Goal: Navigation & Orientation: Find specific page/section

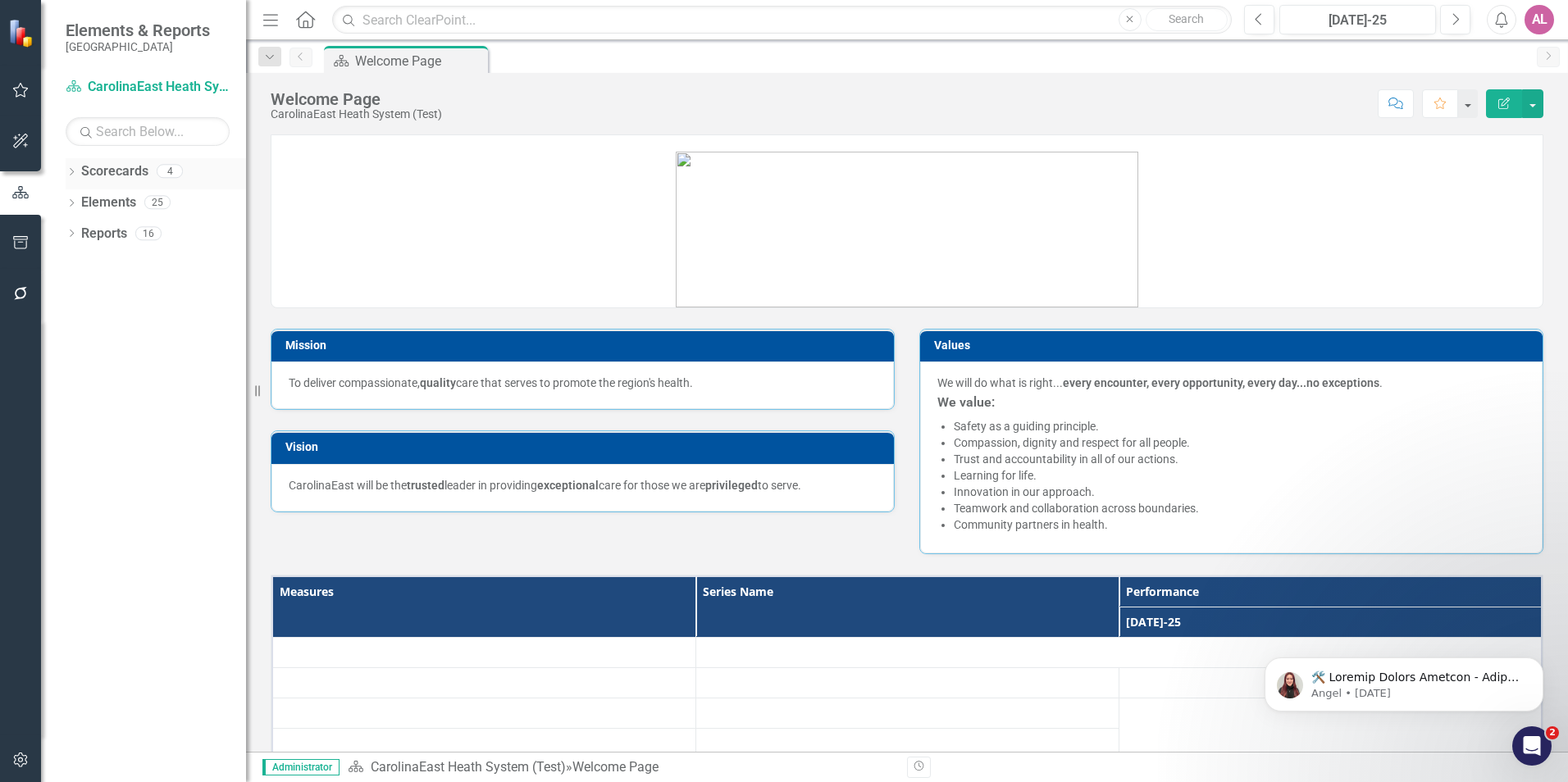
click at [152, 167] on div "Scorecards 4" at bounding box center [163, 174] width 165 height 31
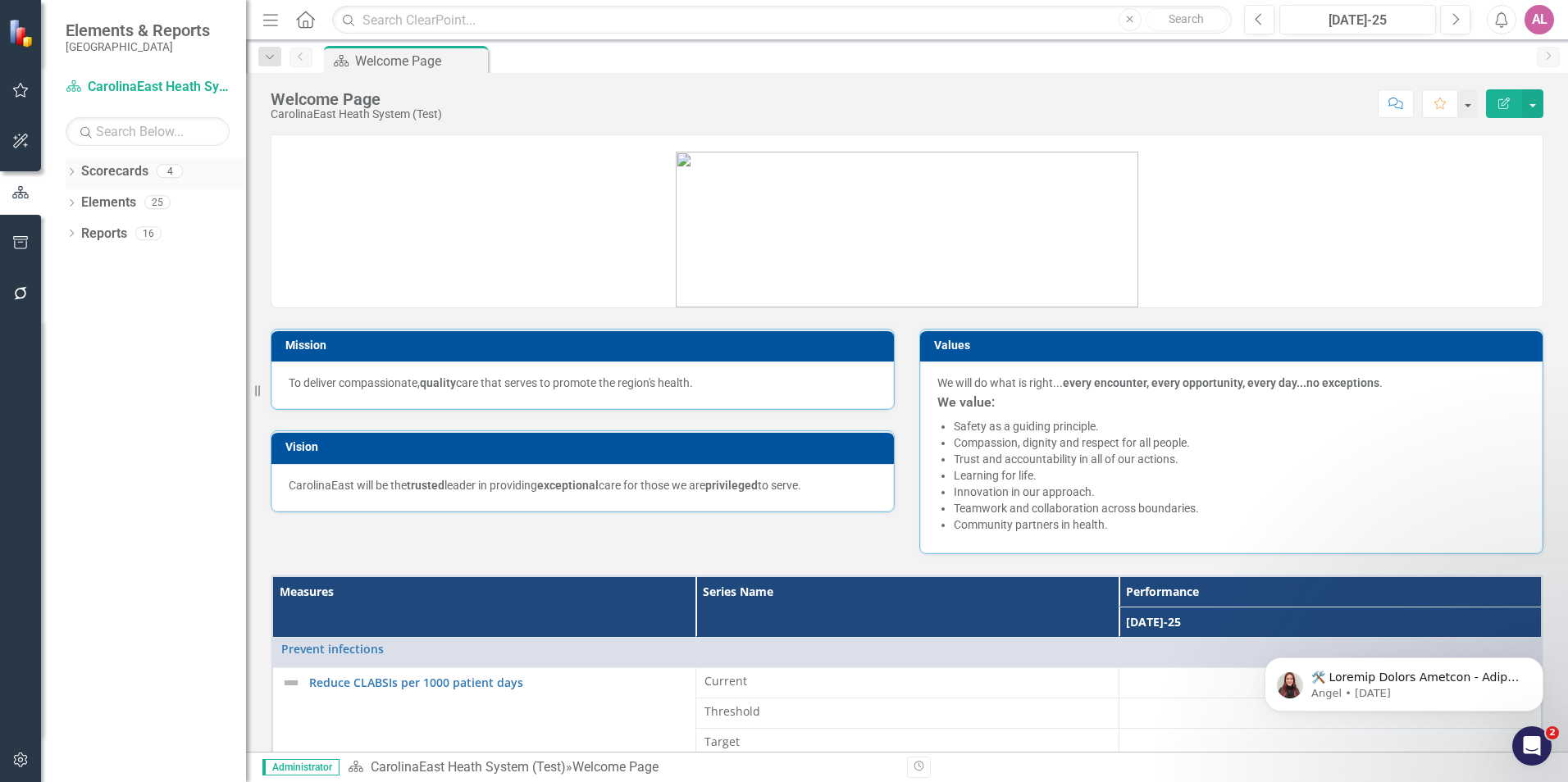
click at [97, 178] on link "Scorecards" at bounding box center [114, 171] width 67 height 19
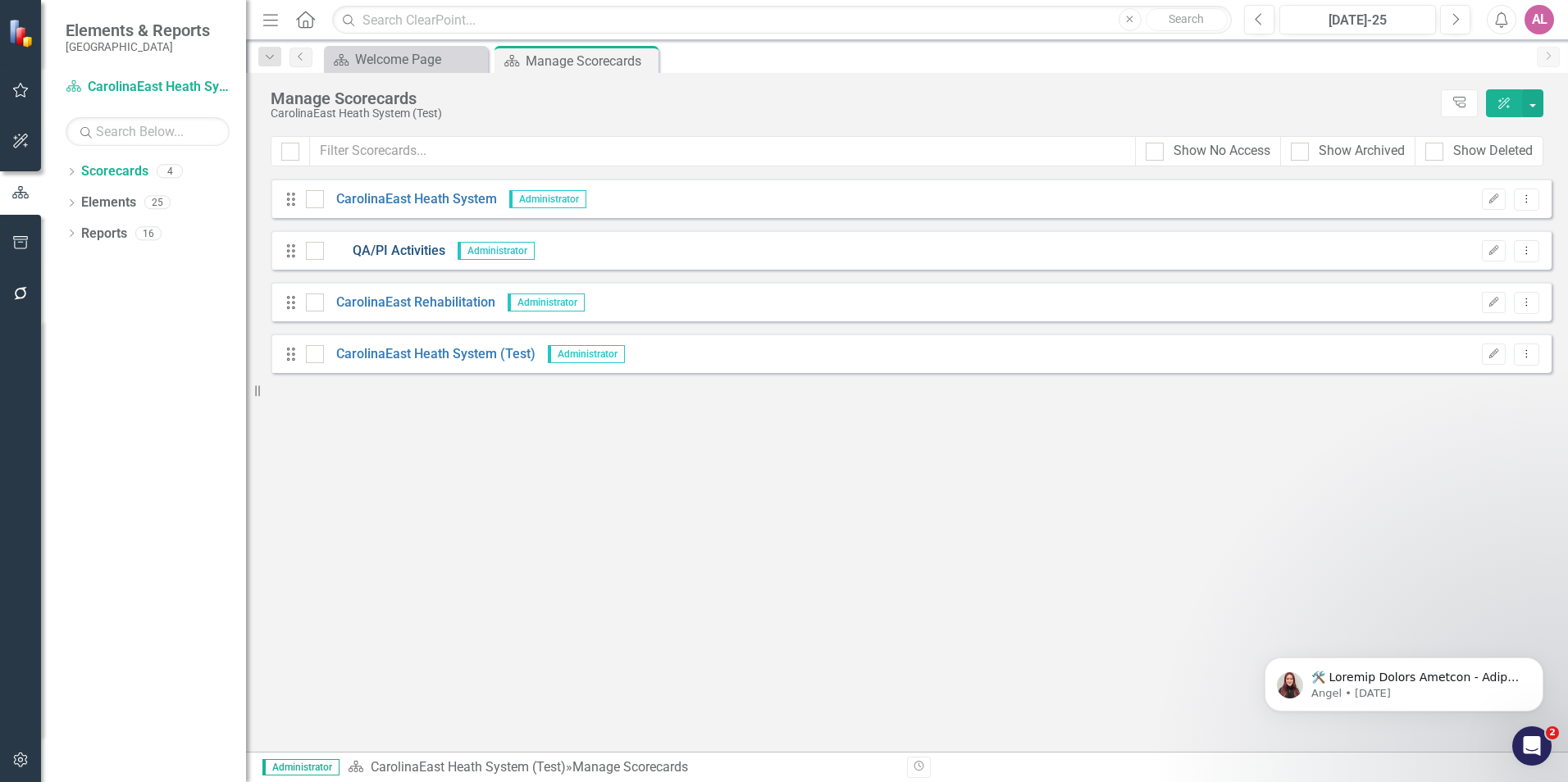
click at [399, 250] on link "QA/PI Activities" at bounding box center [385, 251] width 122 height 19
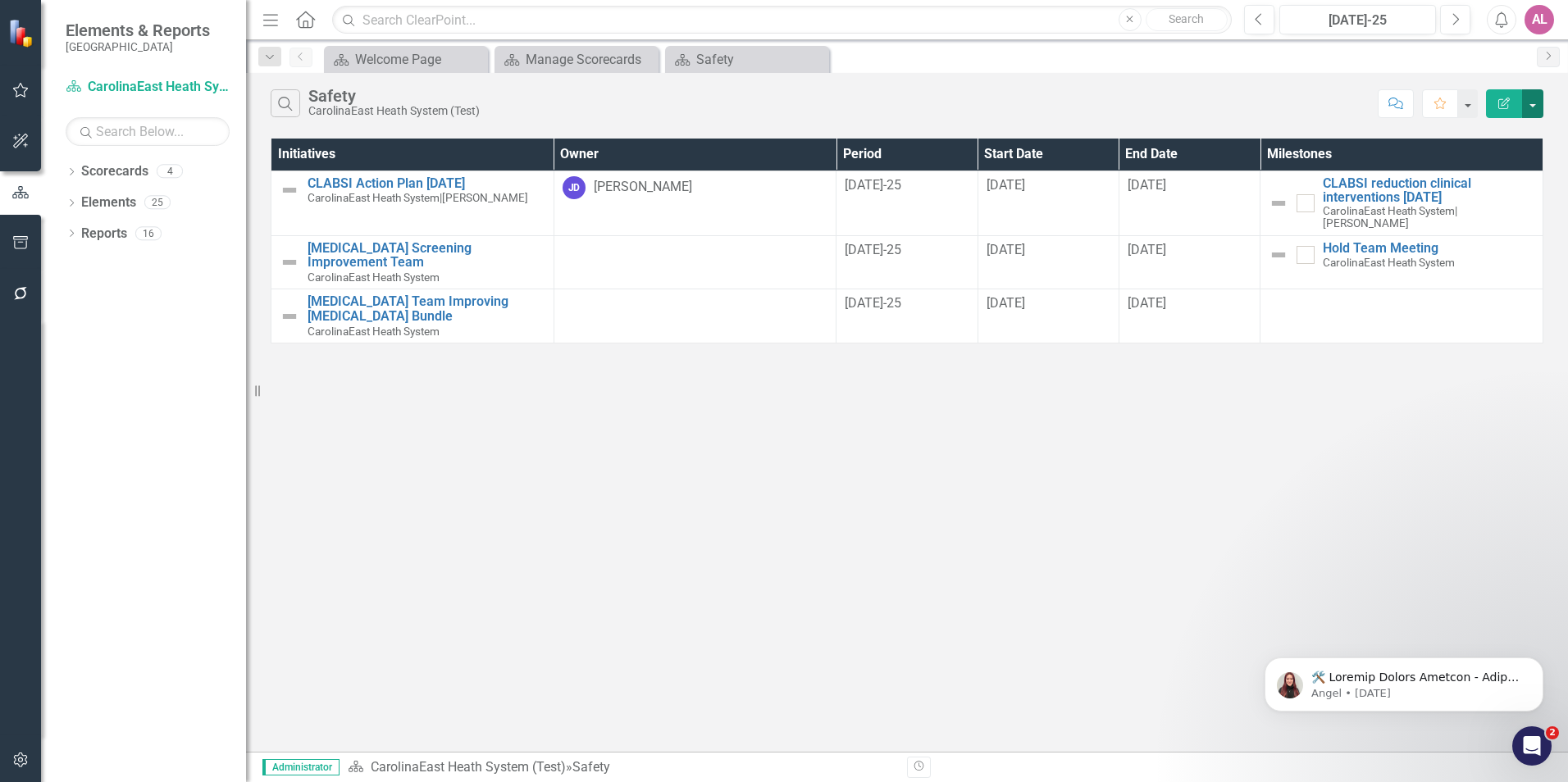
click at [1527, 104] on button "button" at bounding box center [1533, 103] width 22 height 29
click at [1476, 142] on link "Edit Report Edit Report" at bounding box center [1478, 134] width 130 height 31
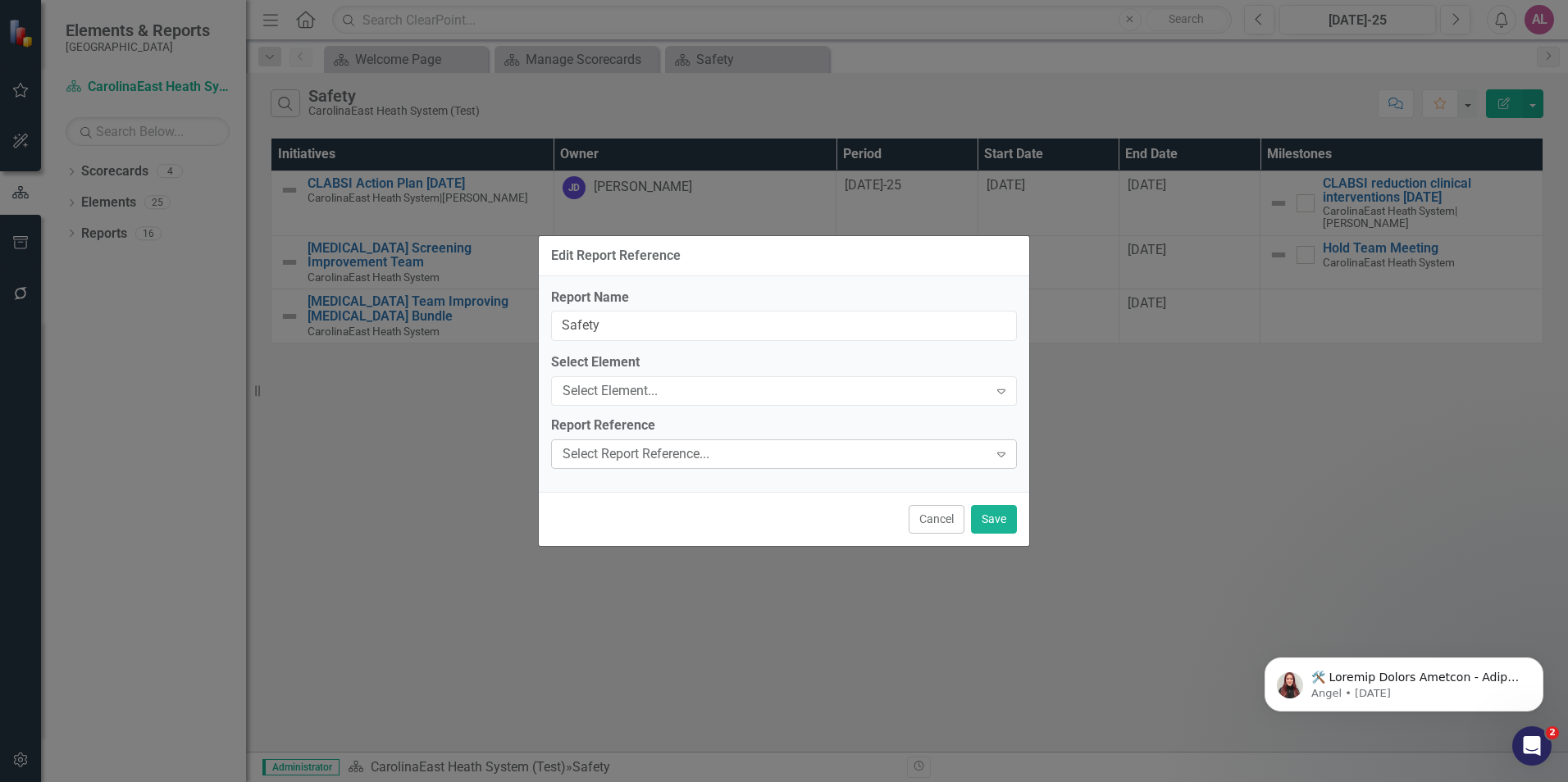
click at [910, 454] on div "Select Report Reference..." at bounding box center [775, 455] width 426 height 19
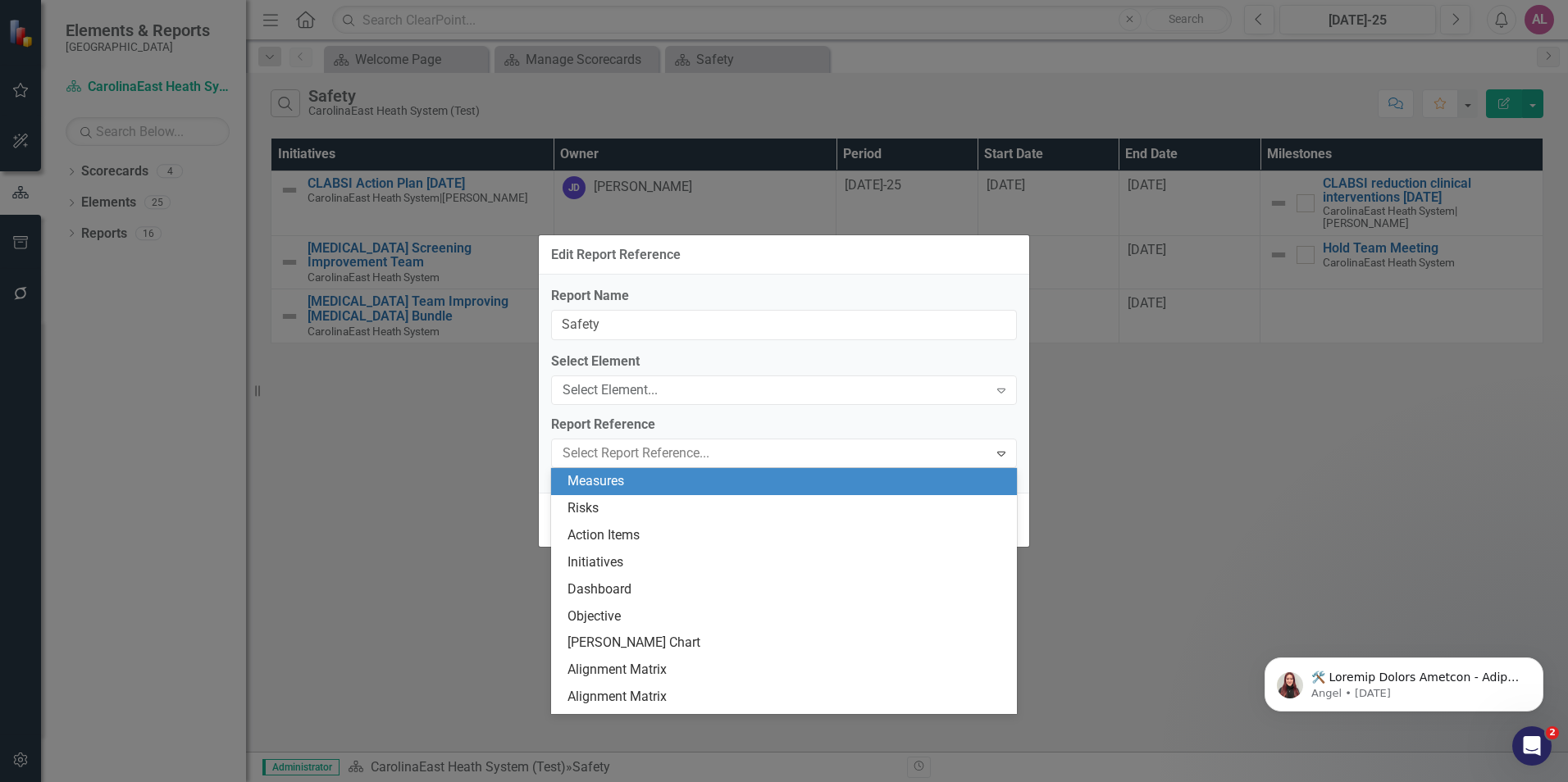
click at [1088, 439] on div "Edit Report Reference Report Name Safety Select Element Select Element... Expan…" at bounding box center [784, 391] width 1568 height 782
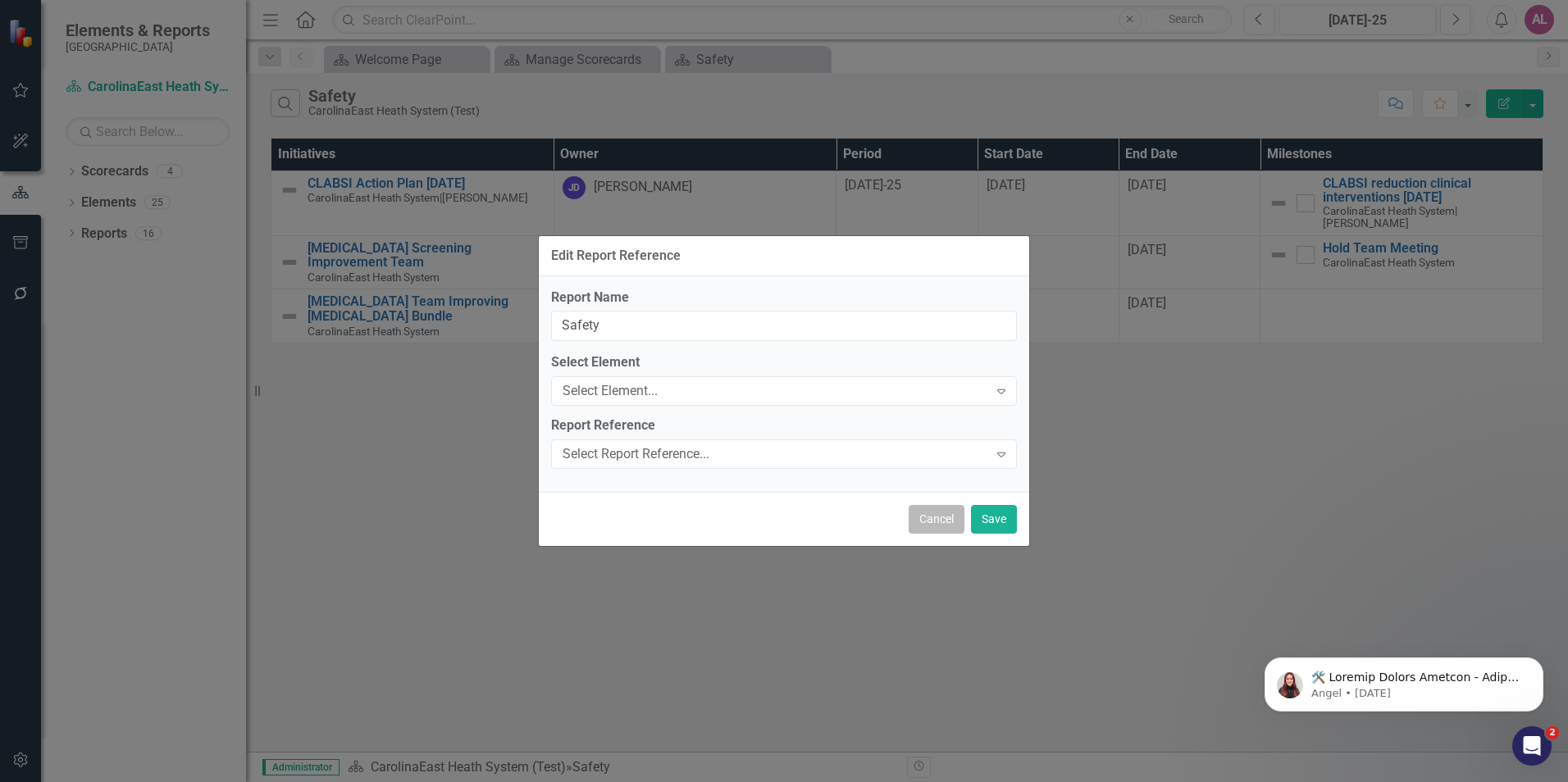
click at [915, 525] on button "Cancel" at bounding box center [936, 519] width 55 height 29
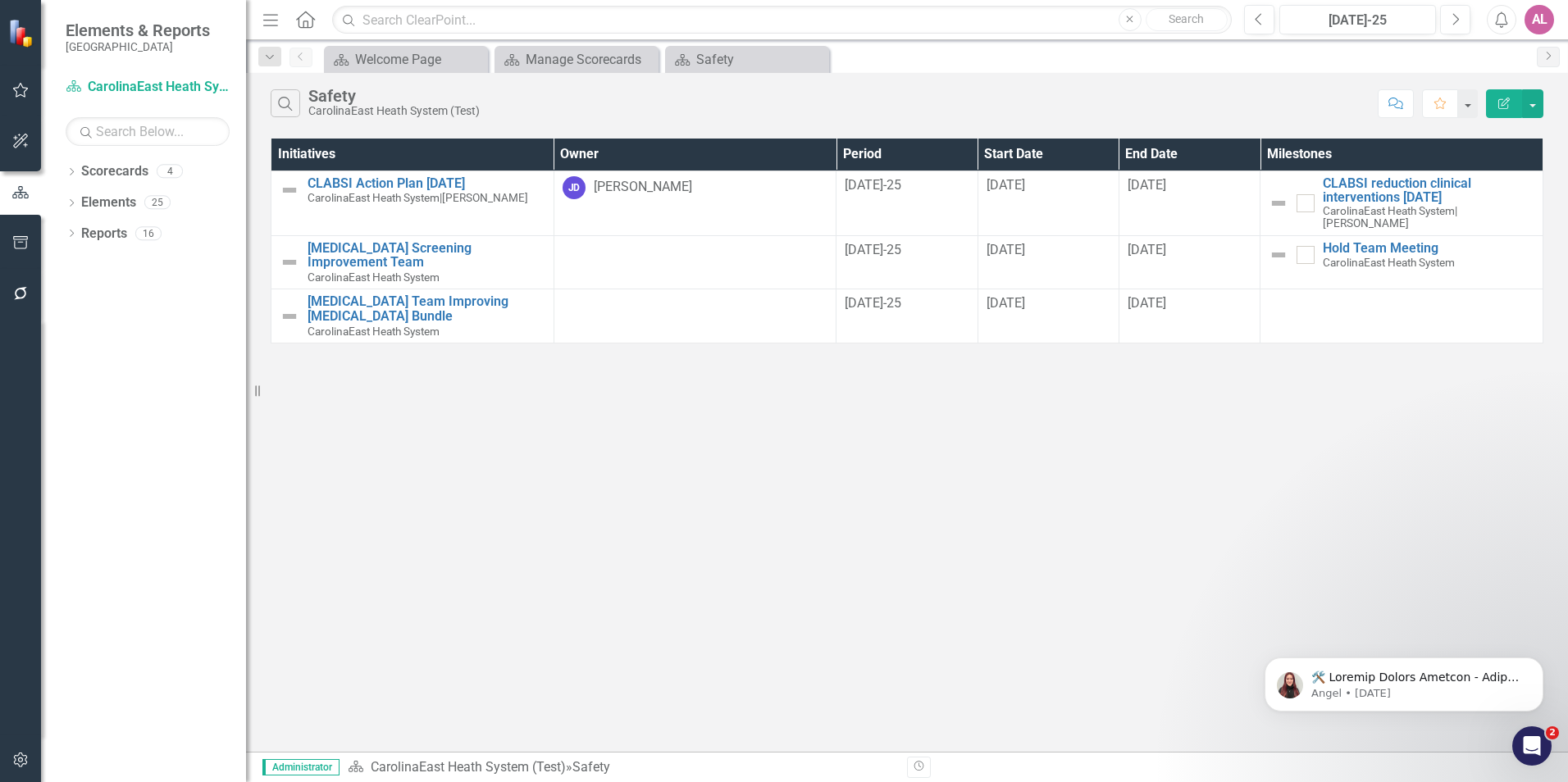
click at [966, 92] on div "Search Safety CarolinaEast Heath System (Test)" at bounding box center [820, 103] width 1099 height 28
click at [1534, 105] on button "button" at bounding box center [1533, 103] width 22 height 29
click at [144, 164] on link "Scorecards" at bounding box center [114, 171] width 67 height 19
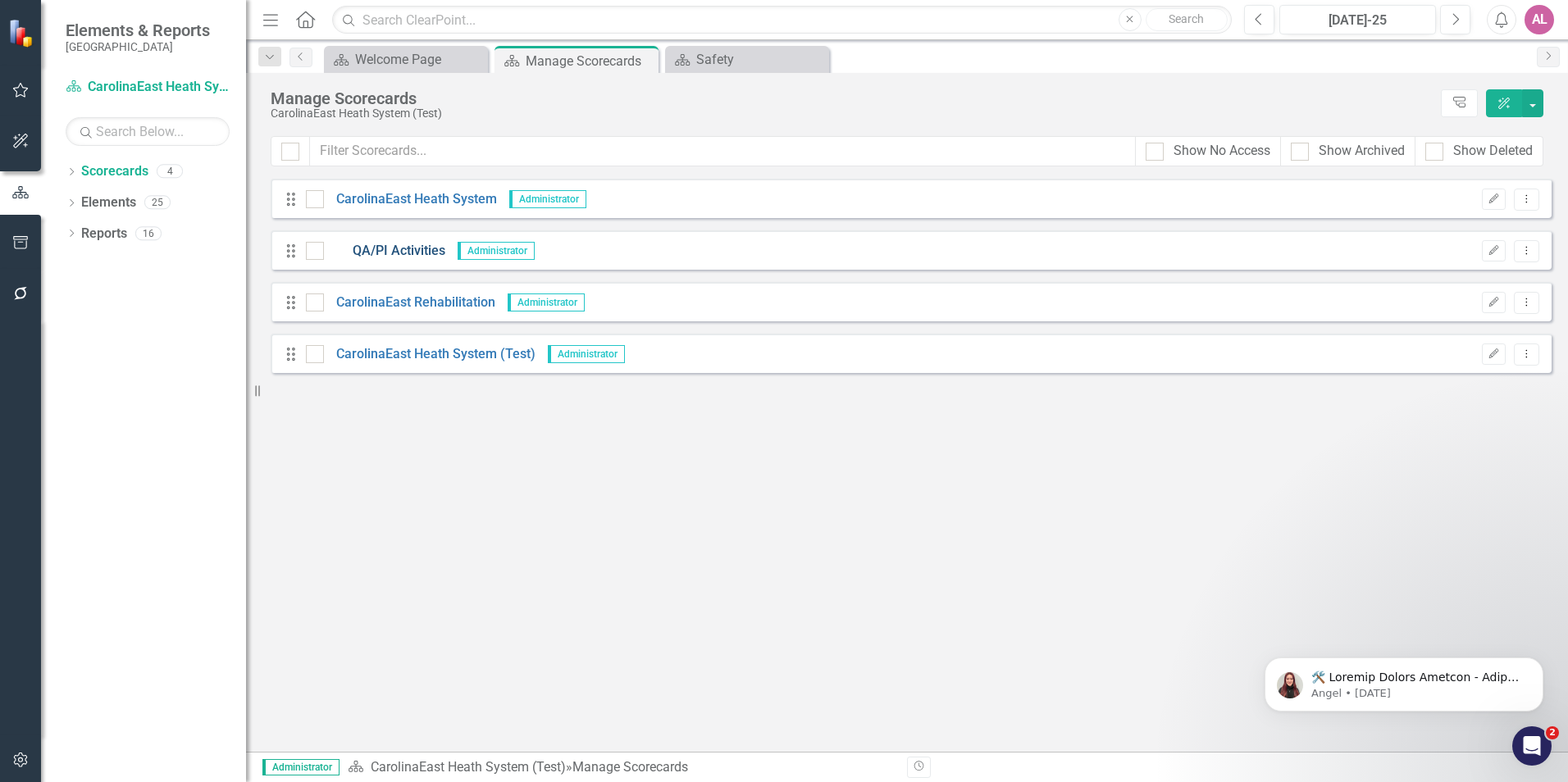
click at [395, 255] on link "QA/PI Activities" at bounding box center [385, 251] width 122 height 19
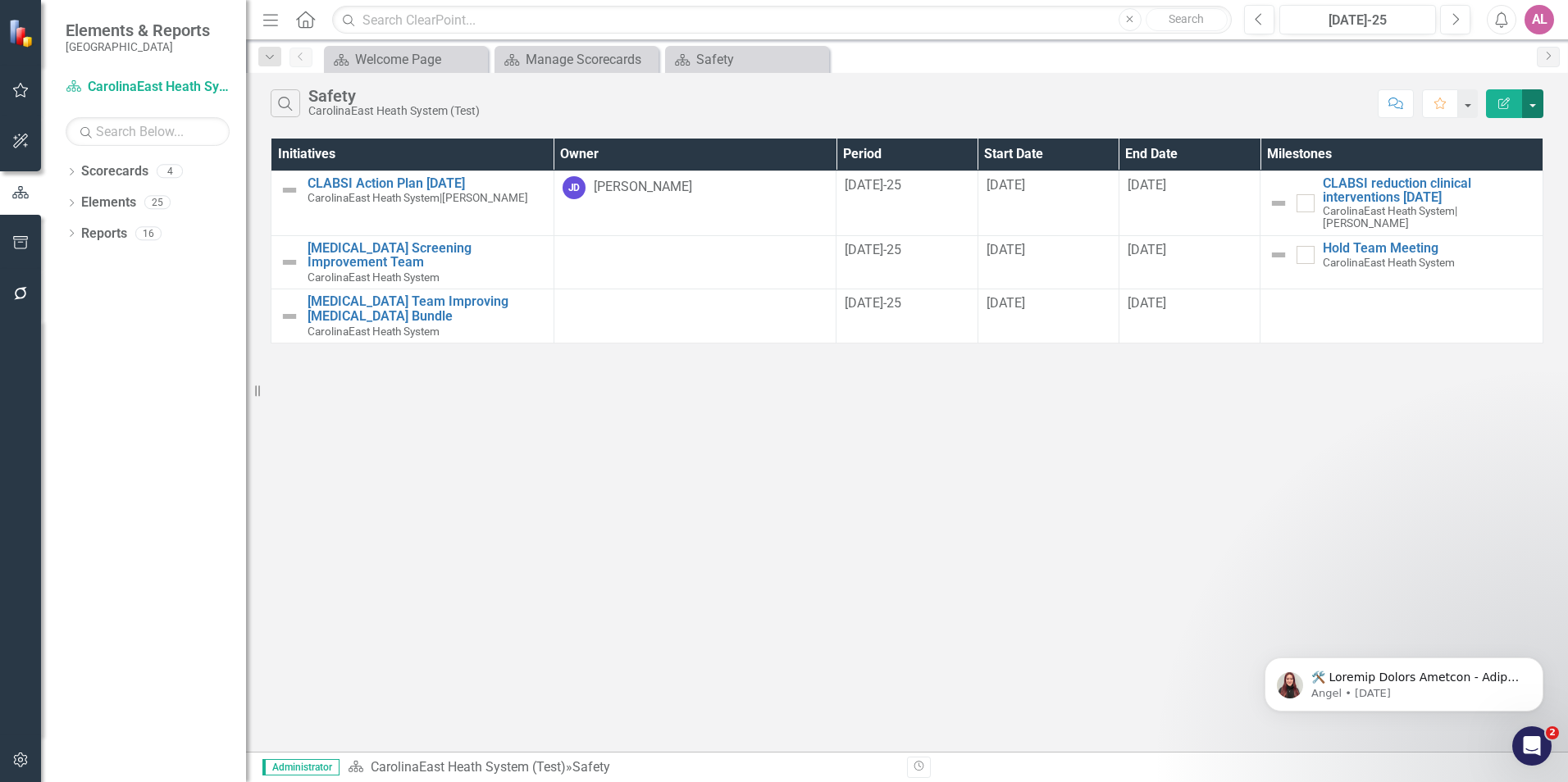
click at [1533, 104] on button "button" at bounding box center [1533, 103] width 22 height 29
click at [141, 165] on link "Scorecards" at bounding box center [114, 171] width 67 height 19
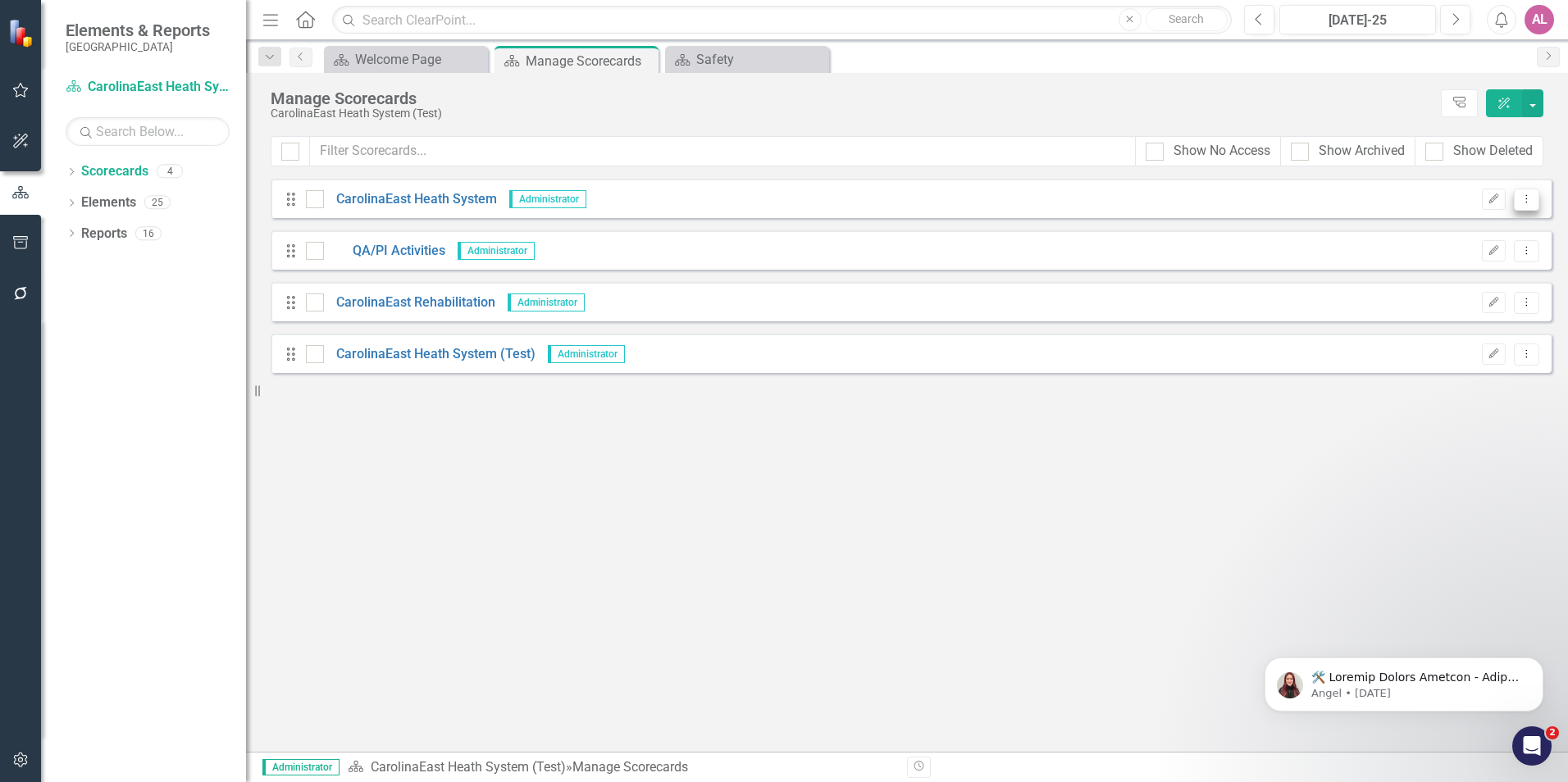
click at [1525, 200] on icon "Dropdown Menu" at bounding box center [1527, 198] width 14 height 11
click at [1532, 205] on button "Dropdown Menu" at bounding box center [1527, 199] width 26 height 22
click at [438, 207] on link "CarolinaEast Heath System" at bounding box center [410, 199] width 173 height 19
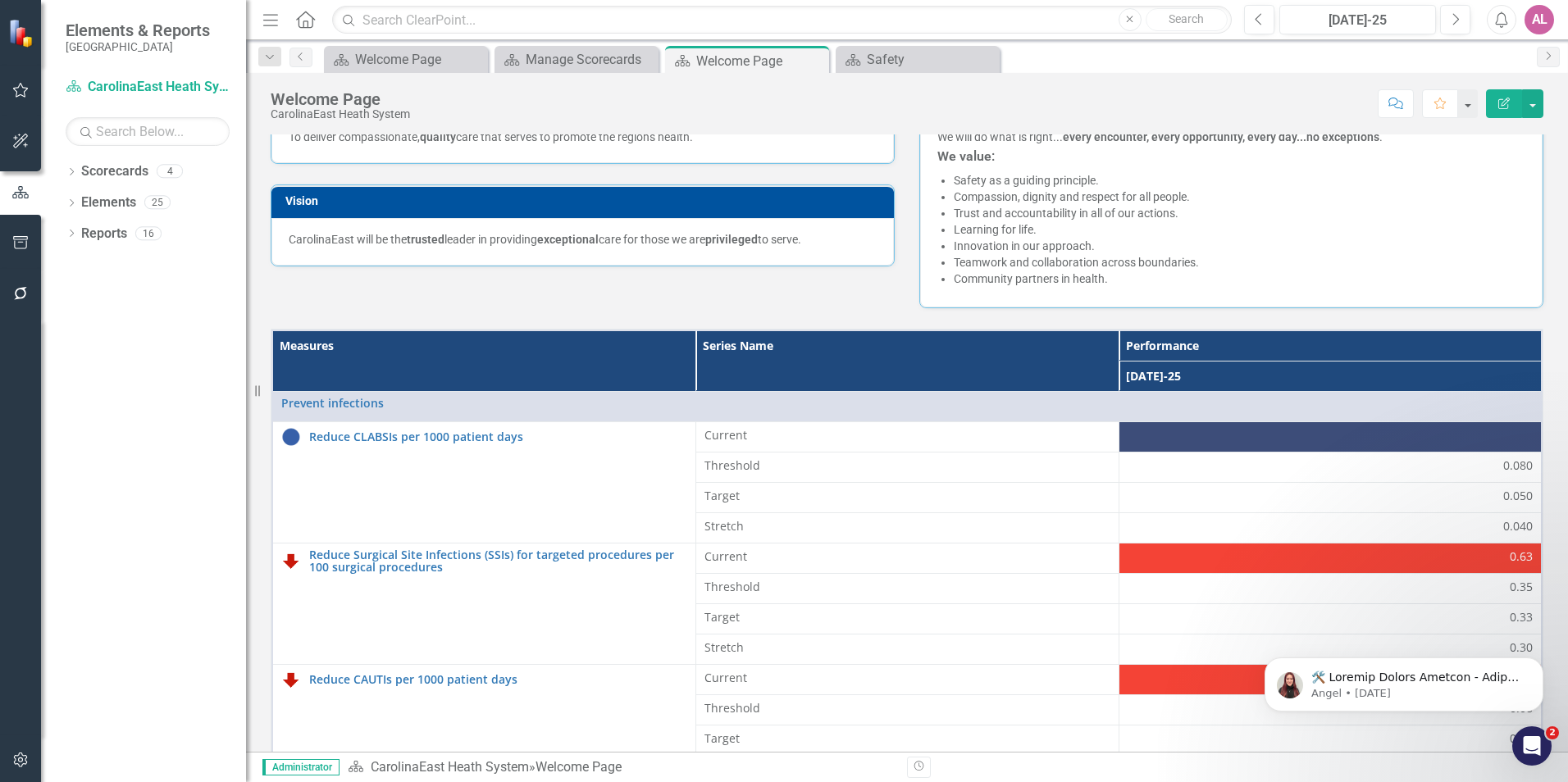
click at [796, 290] on div "Mission To deliver compassionate, quality care that serves to promote the regio…" at bounding box center [906, 185] width 1298 height 246
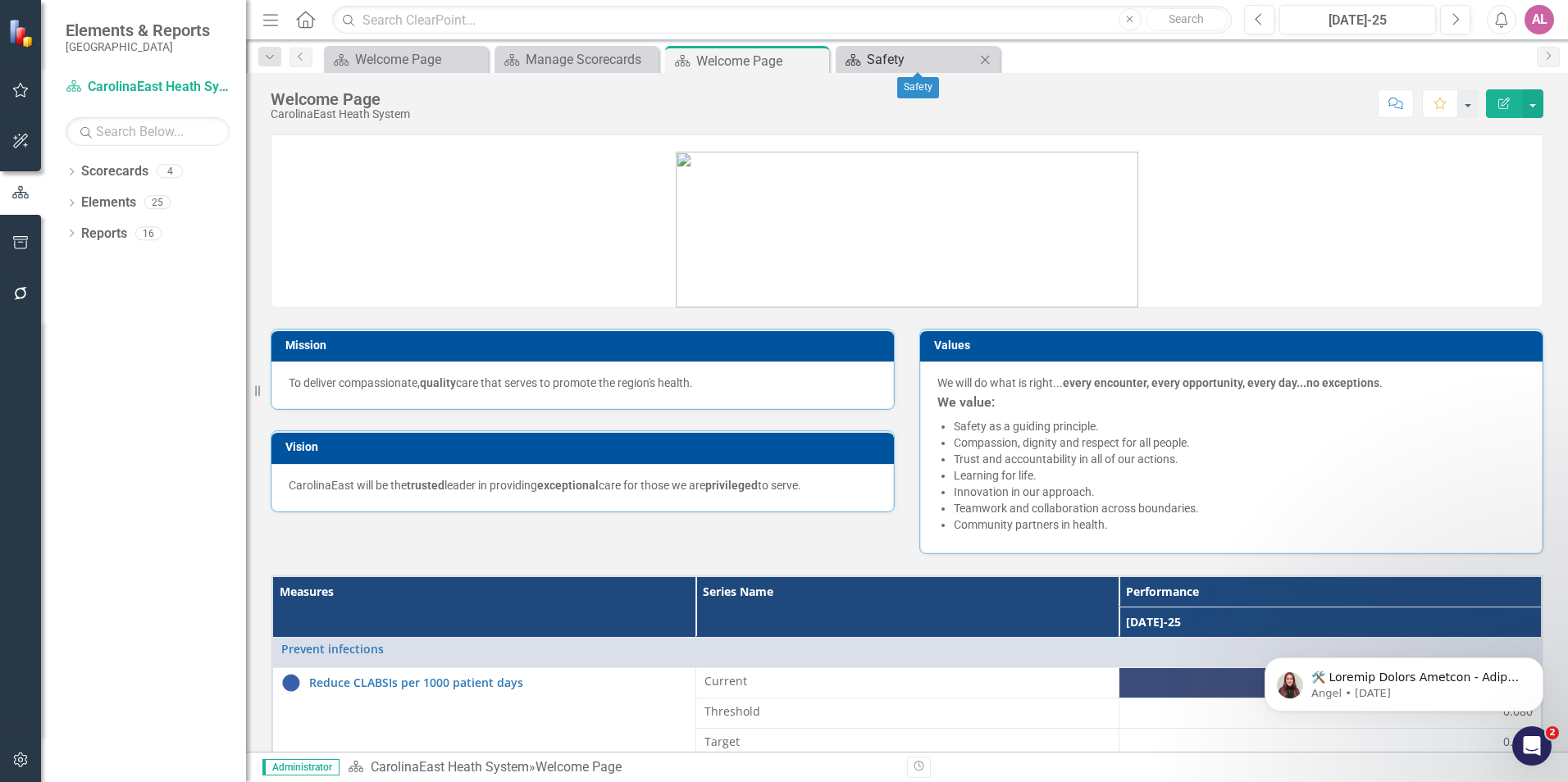
click at [899, 50] on div "Safety" at bounding box center [920, 60] width 108 height 21
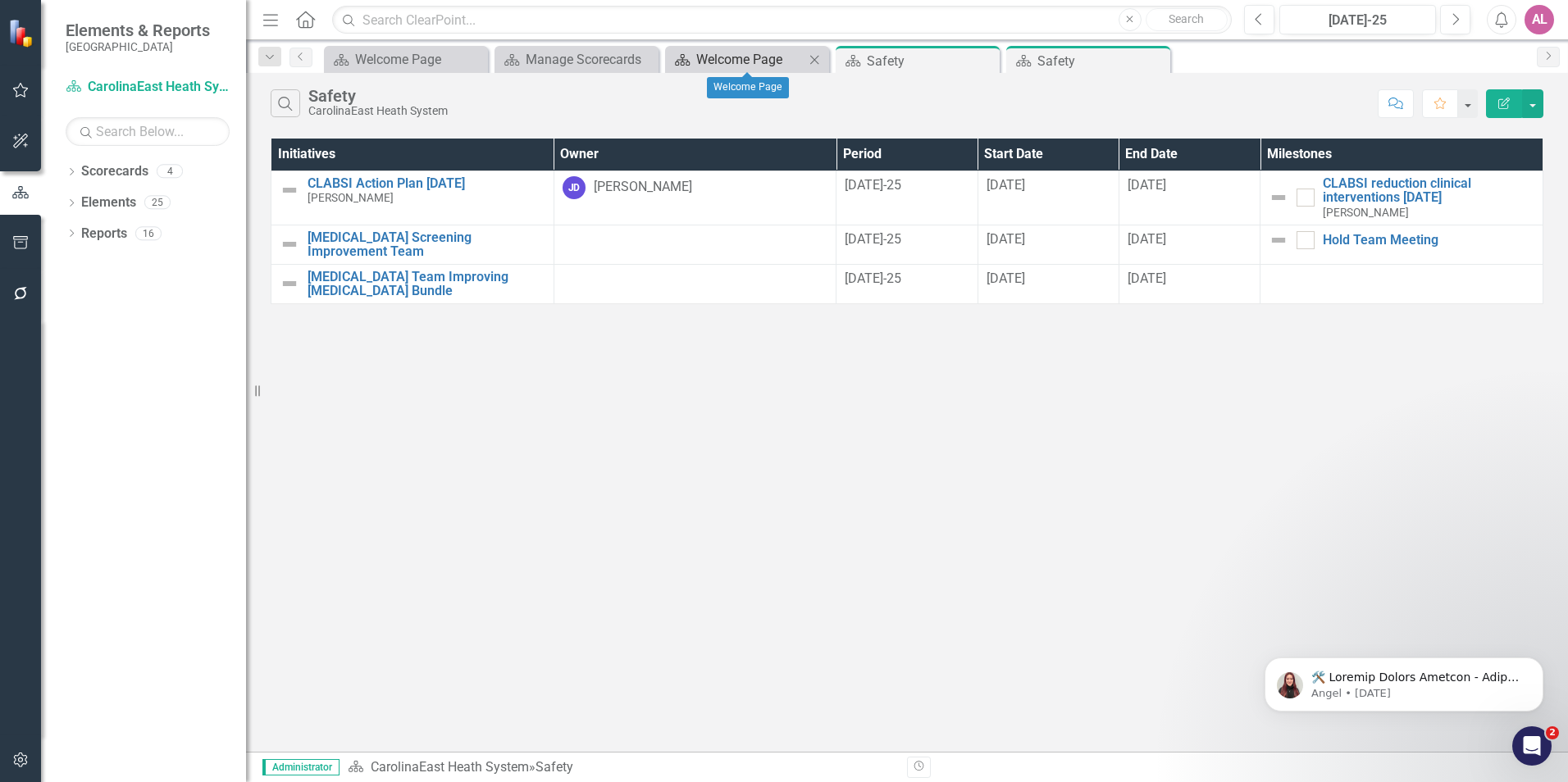
click at [705, 50] on div "Welcome Page" at bounding box center [750, 60] width 108 height 21
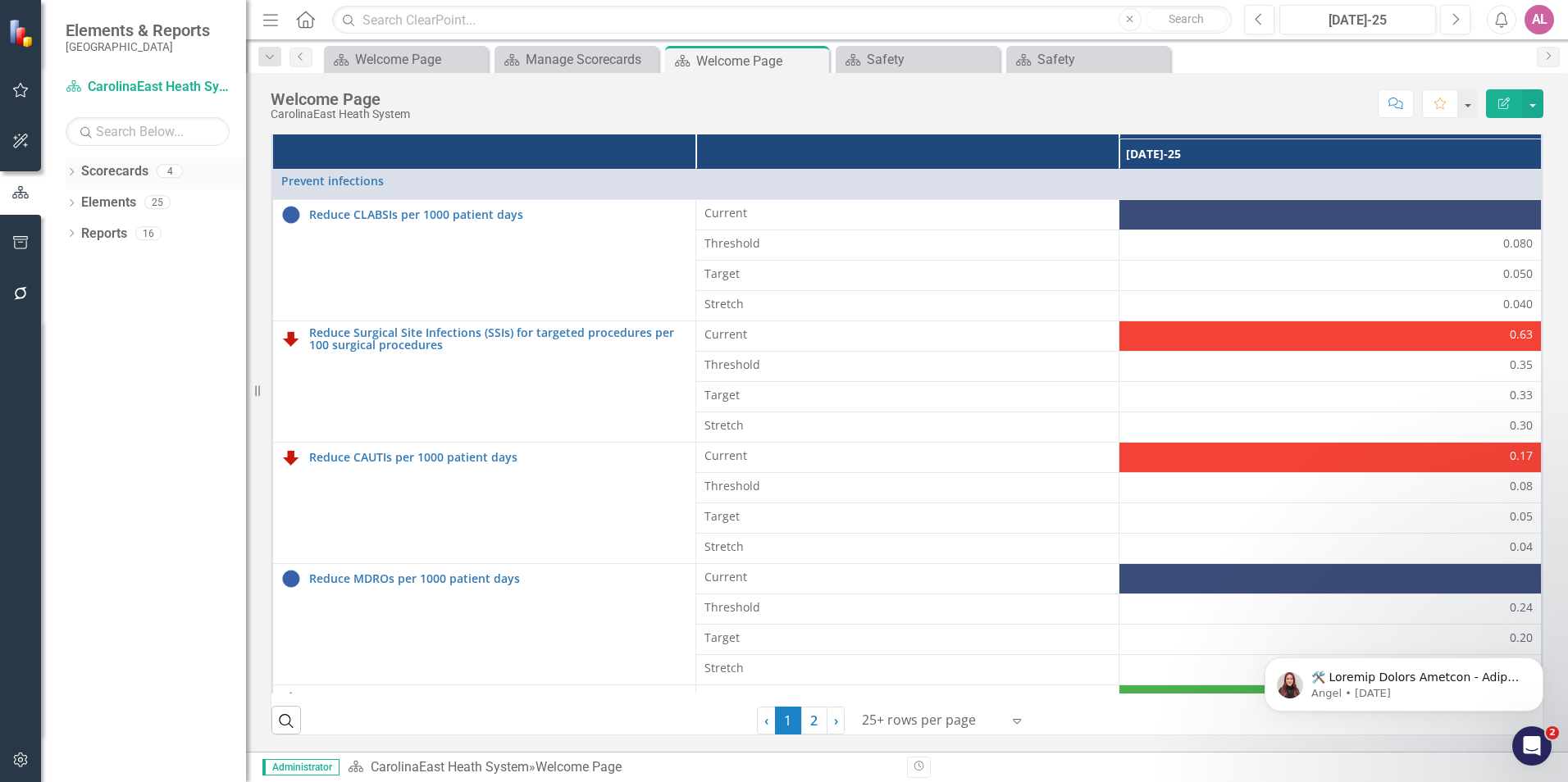
click at [76, 179] on div "Dropdown" at bounding box center [71, 173] width 12 height 14
click at [98, 231] on link "CarolinaEast Rehabilitation" at bounding box center [168, 234] width 155 height 19
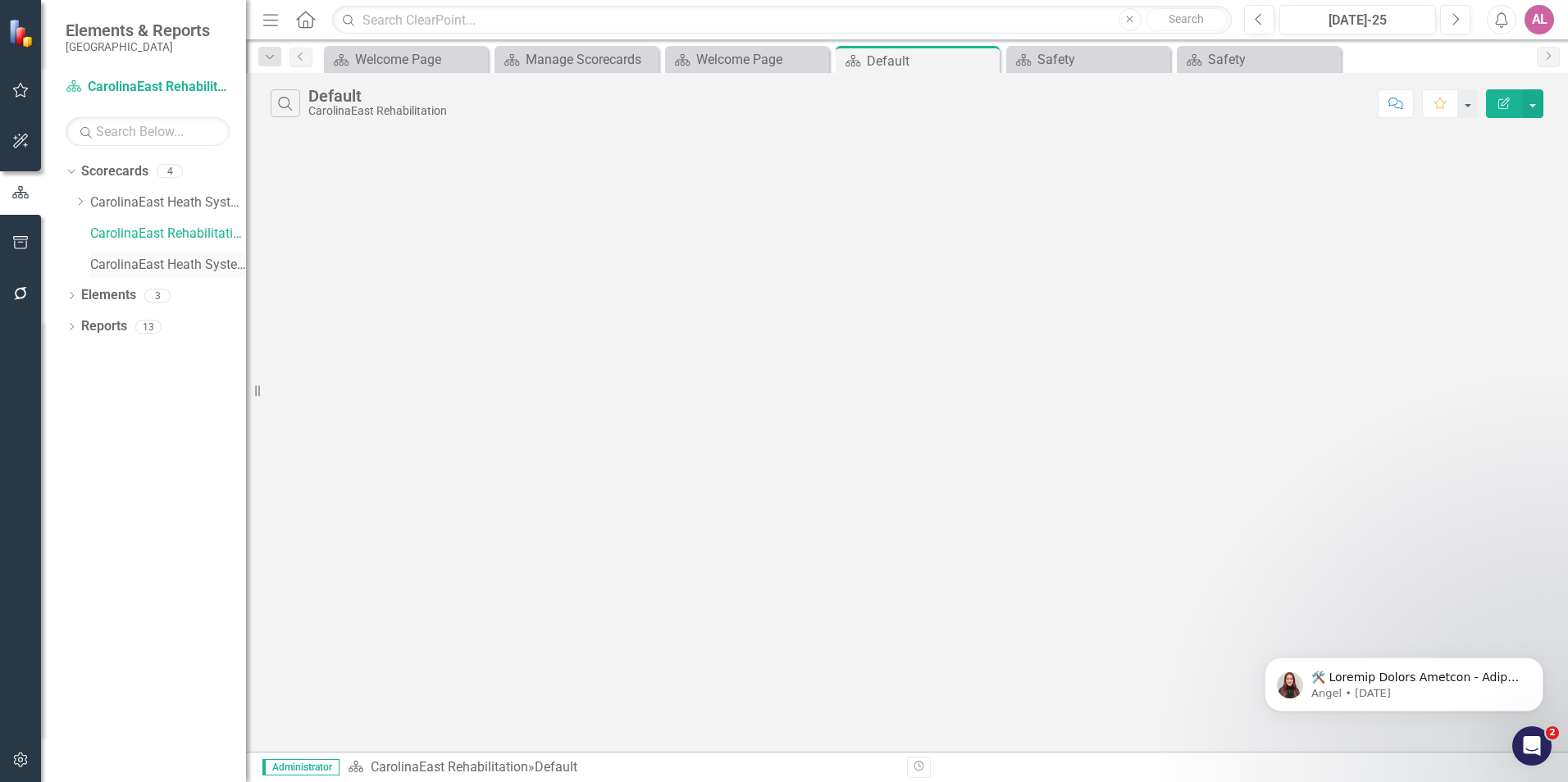
click at [189, 260] on link "CarolinaEast Heath System (Test)" at bounding box center [168, 265] width 155 height 19
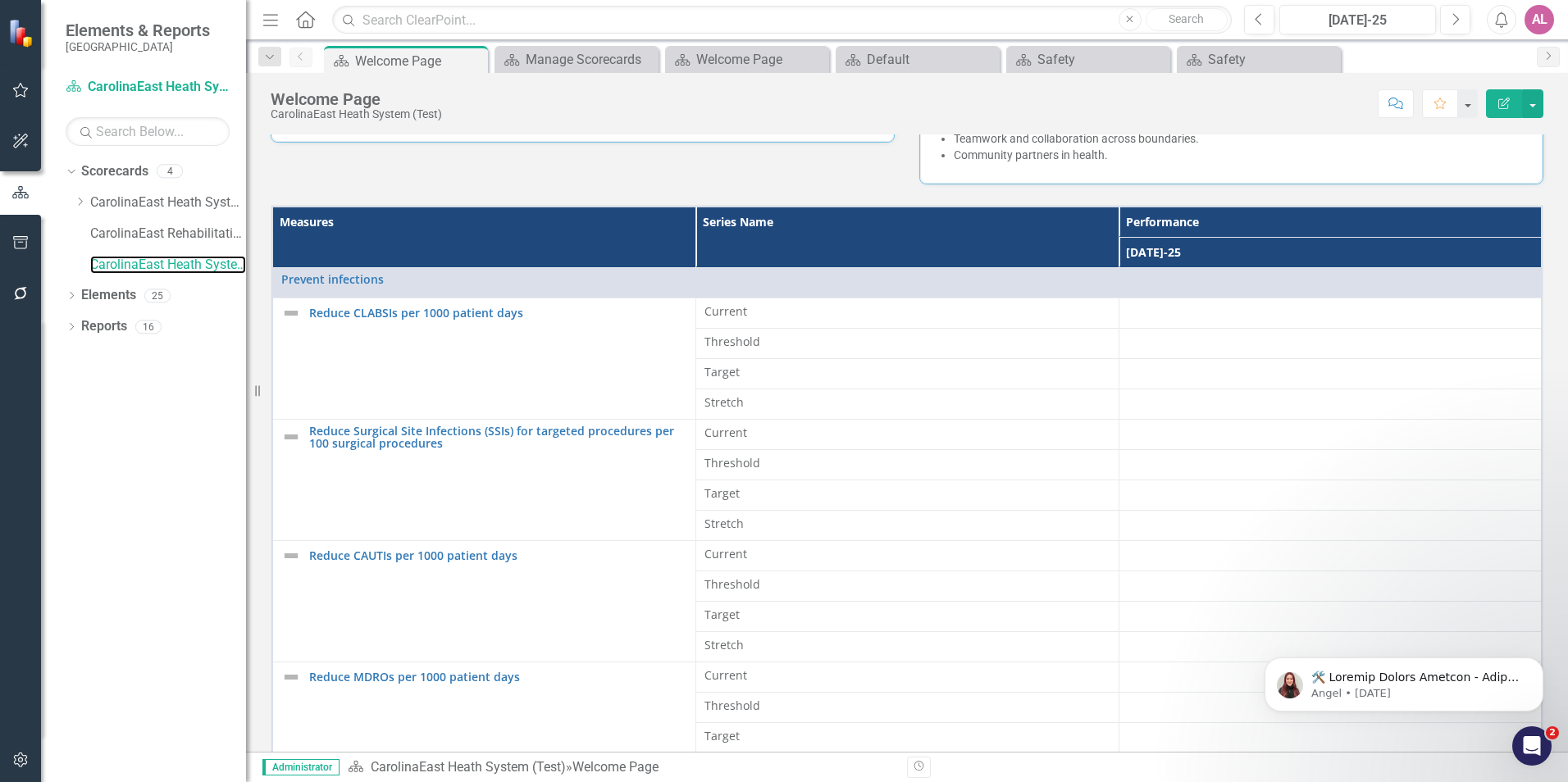
scroll to position [410, 0]
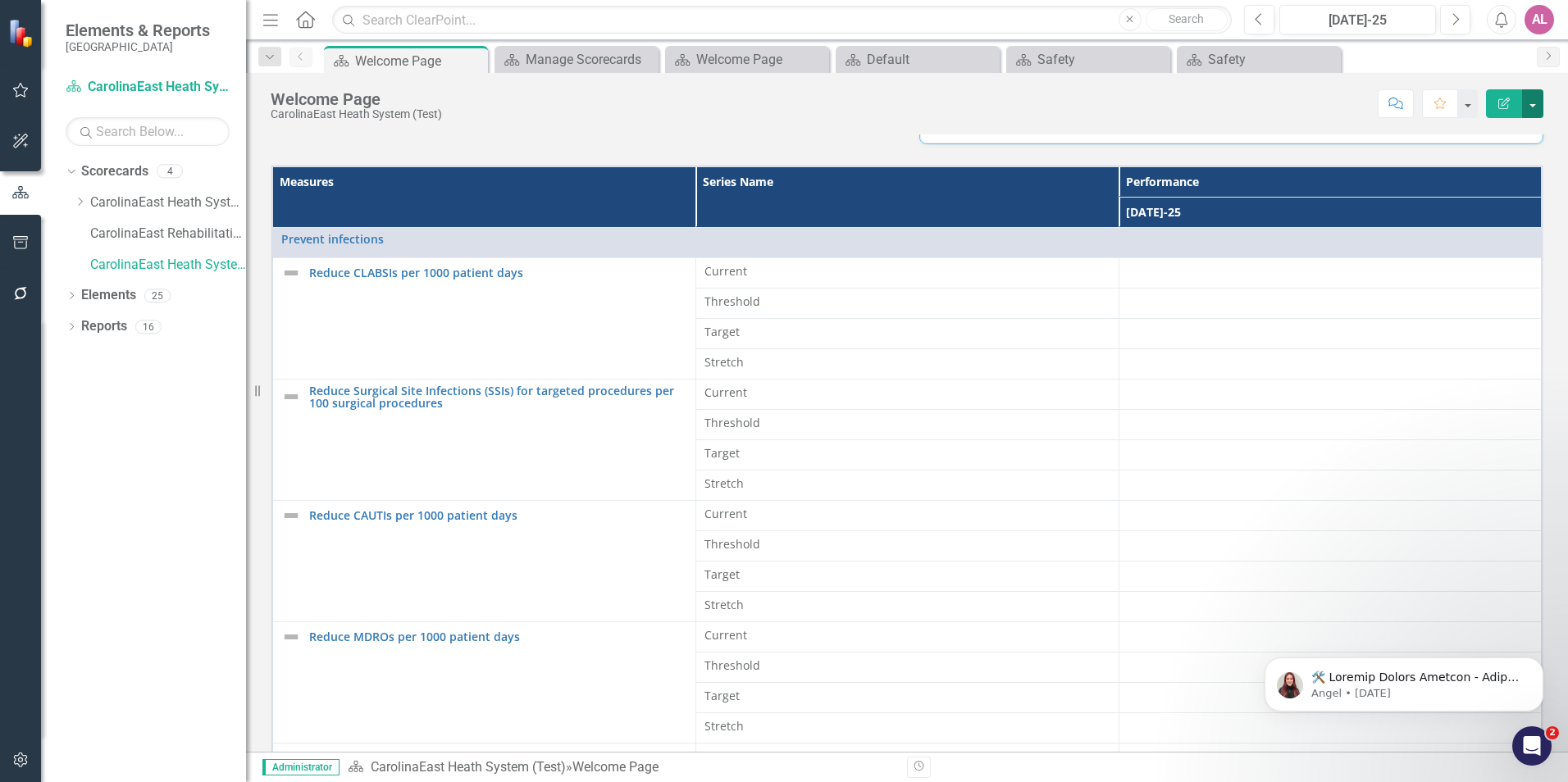
click at [1530, 105] on button "button" at bounding box center [1533, 103] width 22 height 29
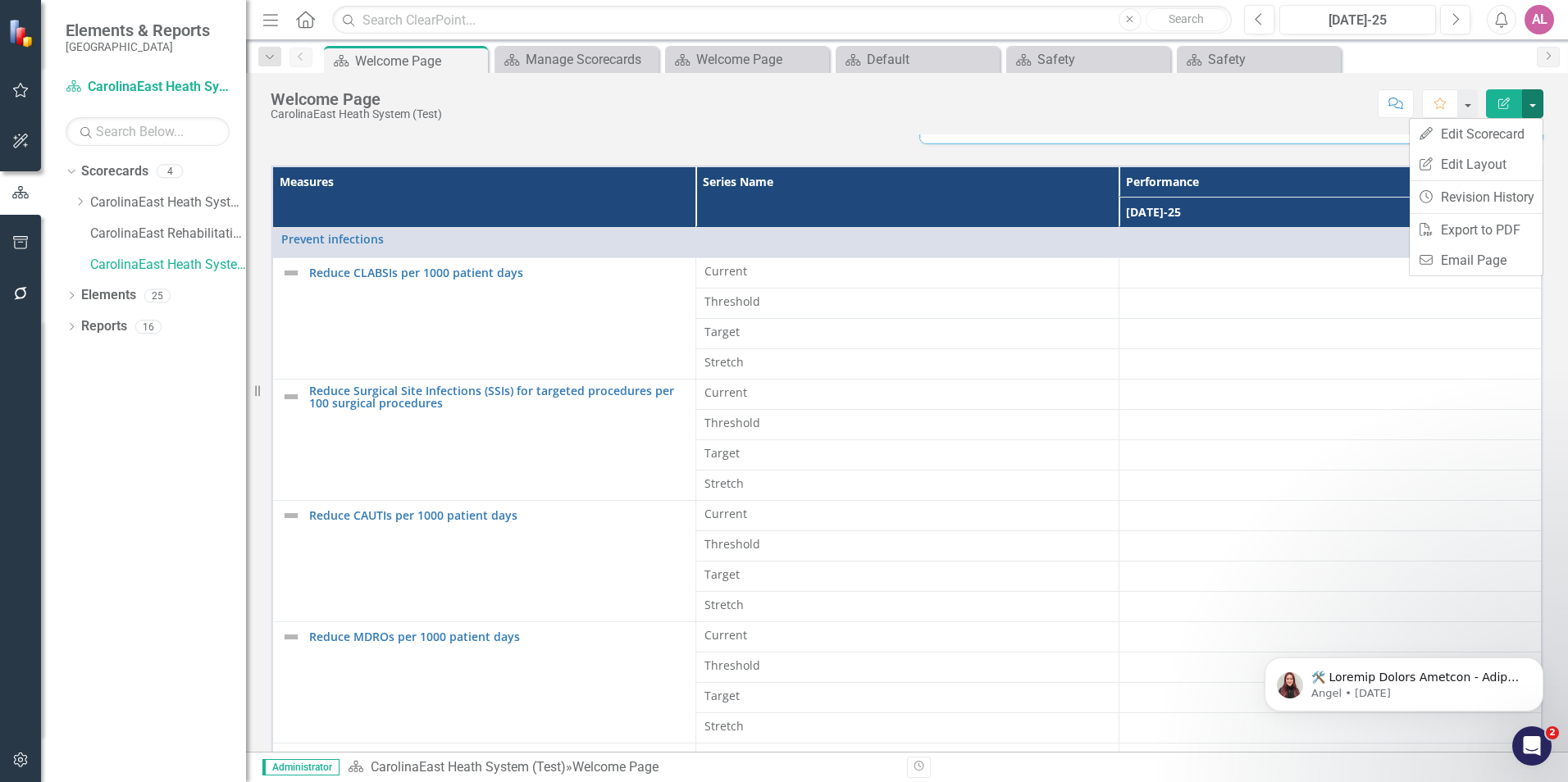
click at [1149, 155] on div "Measures Series Name Performance [DATE]-25 Prevent infections Link Map View Lin…" at bounding box center [906, 469] width 1298 height 649
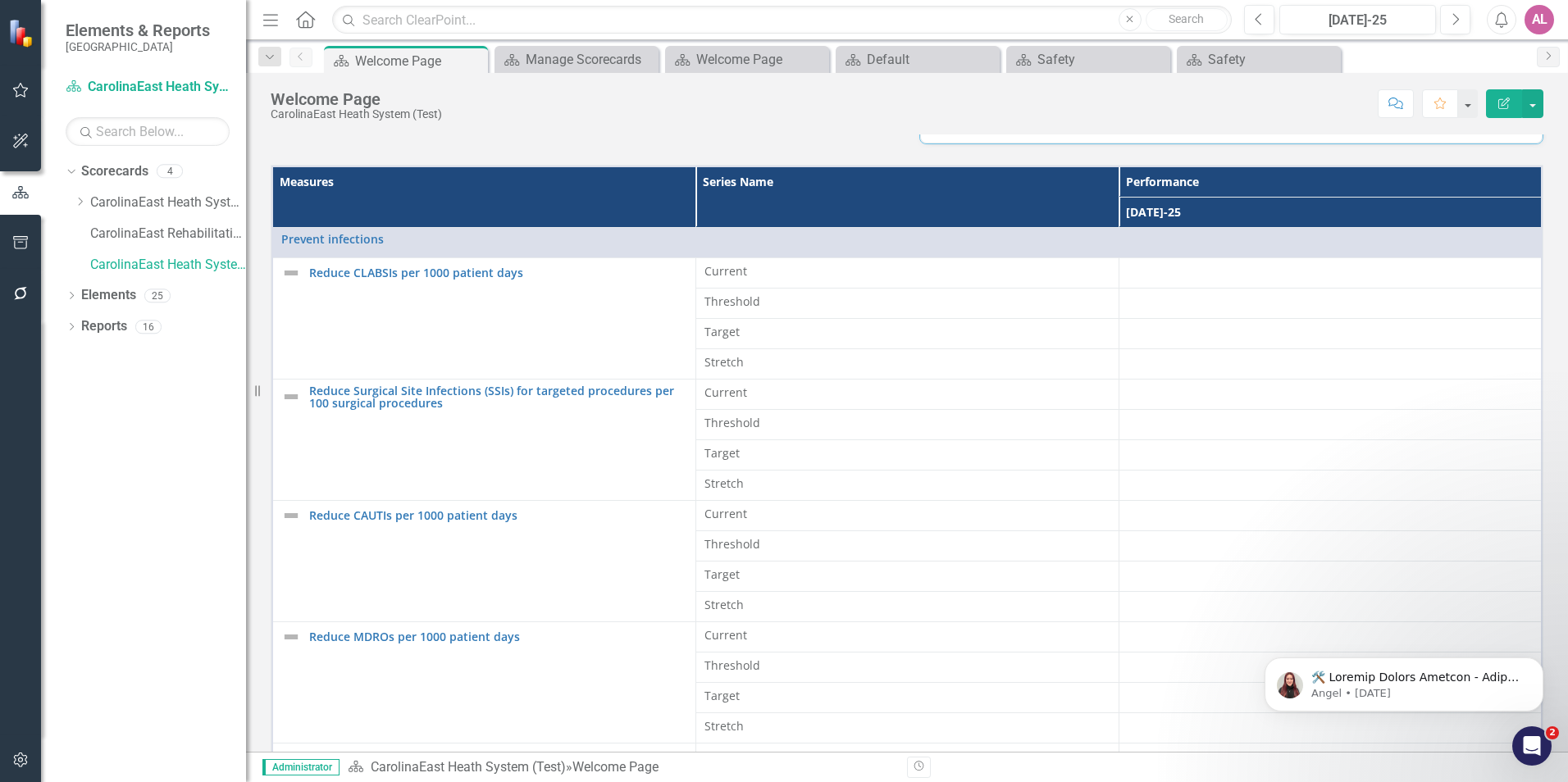
click at [1546, 311] on div "Mission To deliver compassionate, quality care that serves to promote the regio…" at bounding box center [907, 257] width 1322 height 1106
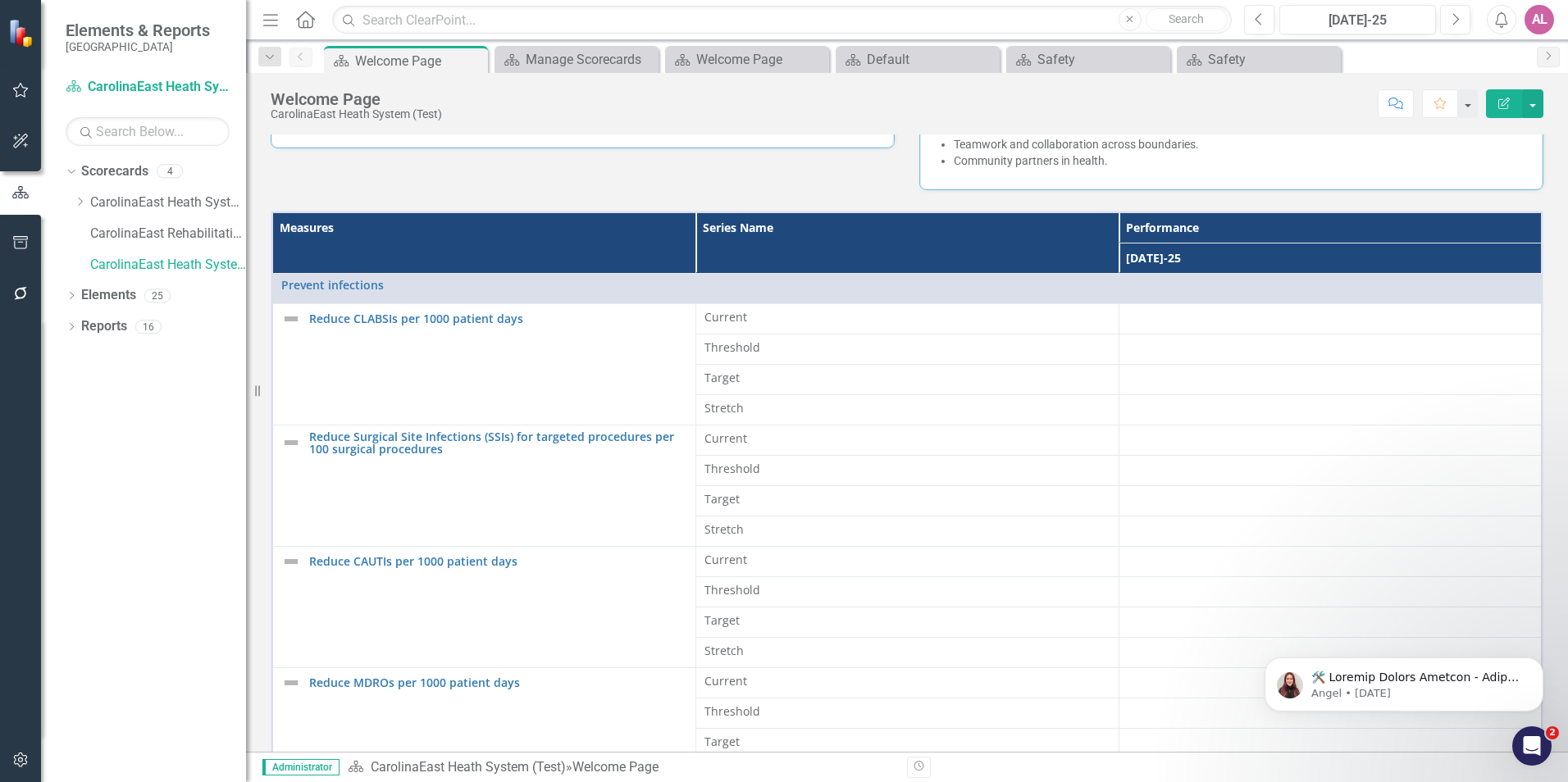
scroll to position [246, 0]
